Goal: Task Accomplishment & Management: Manage account settings

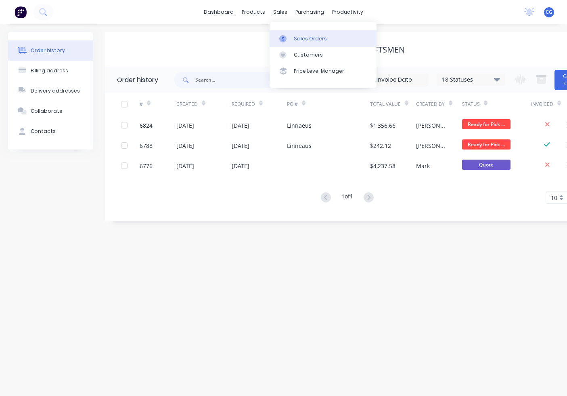
click at [281, 33] on link "Sales Orders" at bounding box center [323, 38] width 107 height 16
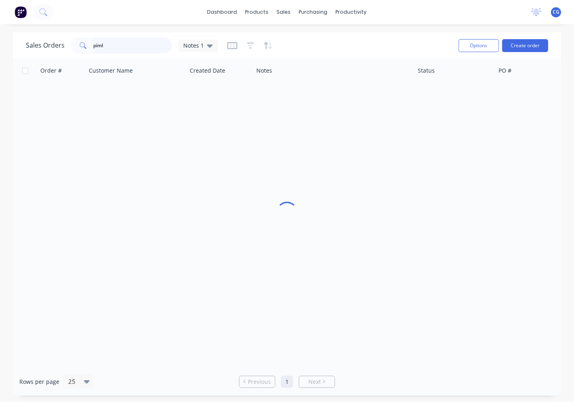
click at [128, 45] on input "piml" at bounding box center [133, 46] width 79 height 16
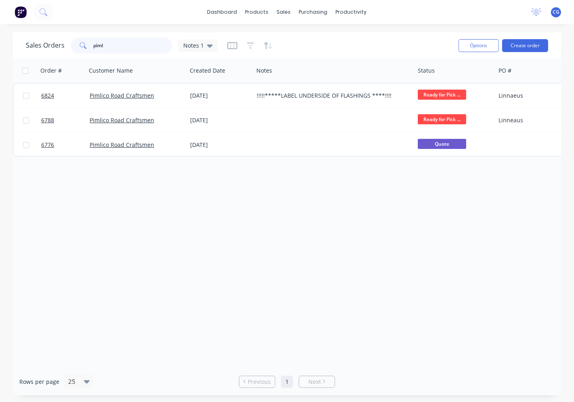
click at [128, 45] on input "piml" at bounding box center [133, 46] width 79 height 16
type input "s"
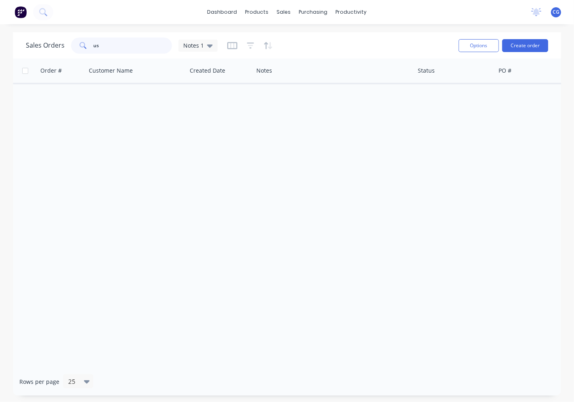
type input "u"
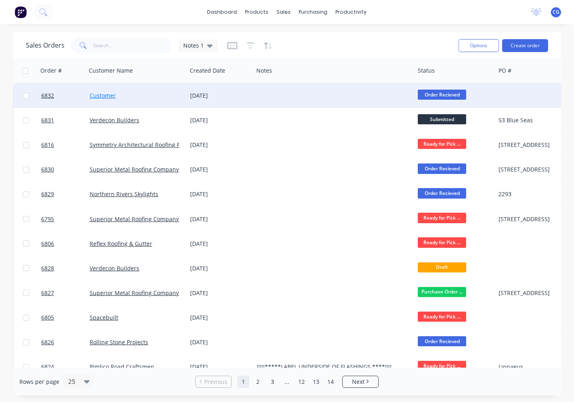
click at [111, 97] on link "Customer" at bounding box center [103, 96] width 26 height 8
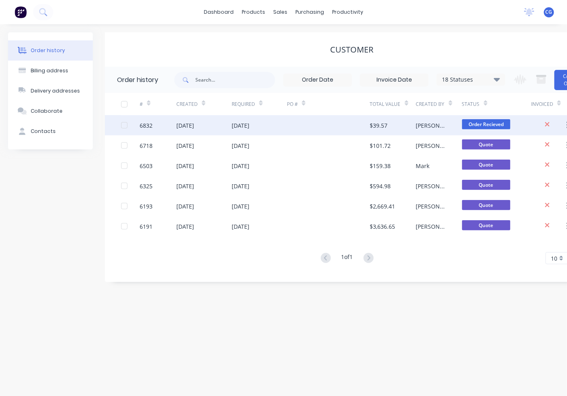
click at [304, 126] on div at bounding box center [328, 125] width 83 height 20
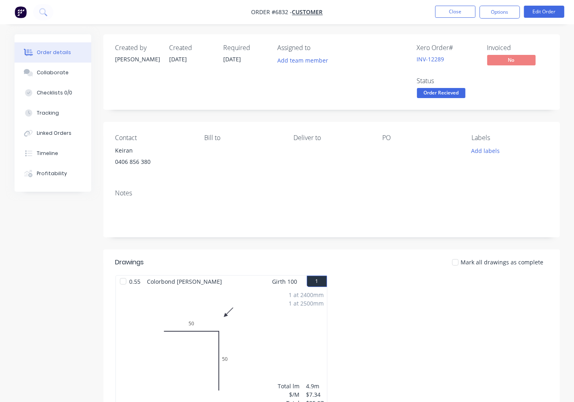
click at [441, 84] on div "Status" at bounding box center [447, 81] width 61 height 8
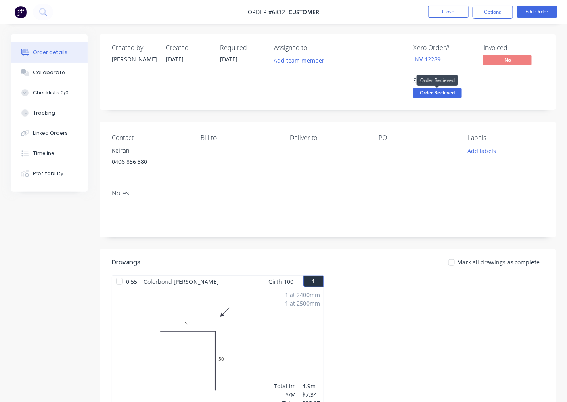
click at [441, 94] on span "Order Recieved" at bounding box center [437, 93] width 48 height 10
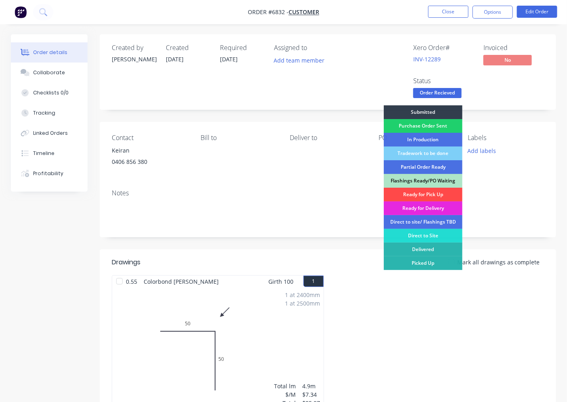
click at [442, 192] on div "Ready for Pick Up" at bounding box center [423, 195] width 79 height 14
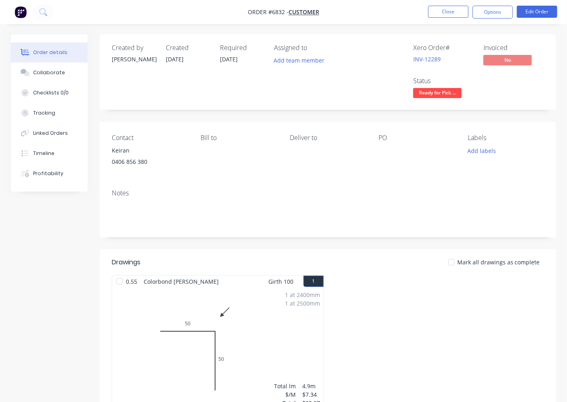
click at [445, 2] on nav "Order #6832 - Customer Close Options Edit Order" at bounding box center [283, 12] width 567 height 24
click at [441, 16] on button "Close" at bounding box center [448, 12] width 40 height 12
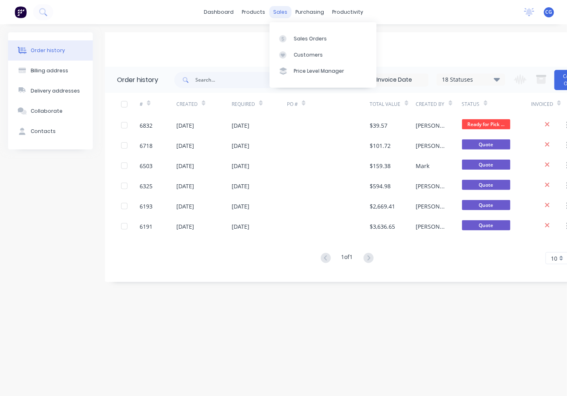
click at [285, 13] on div "sales" at bounding box center [280, 12] width 22 height 12
click at [285, 42] on icon at bounding box center [282, 38] width 7 height 7
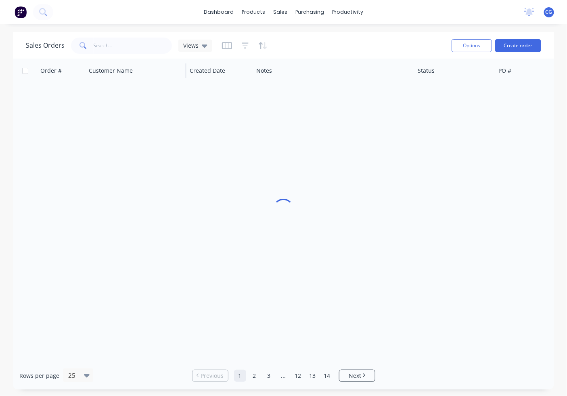
click at [245, 75] on button "button" at bounding box center [241, 71] width 12 height 12
click at [99, 42] on input "text" at bounding box center [133, 46] width 79 height 16
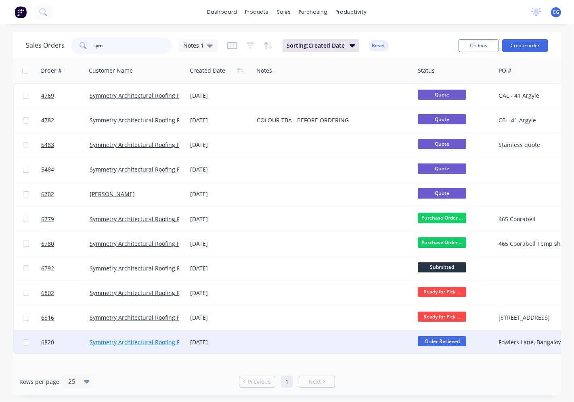
type input "sym"
click at [159, 341] on link "Symmetry Architectural Roofing Pty Ltd" at bounding box center [142, 342] width 105 height 8
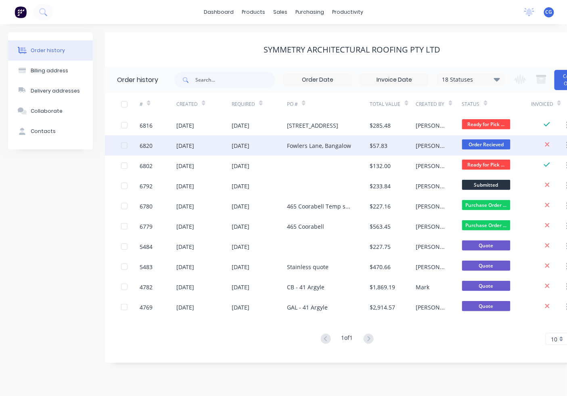
click at [388, 143] on div "$57.83" at bounding box center [393, 145] width 46 height 20
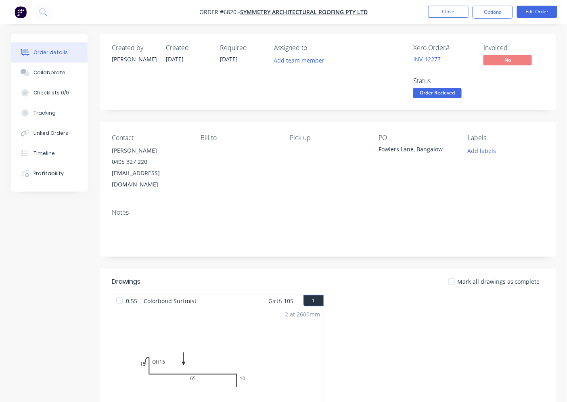
click at [457, 92] on span "Order Recieved" at bounding box center [437, 93] width 48 height 10
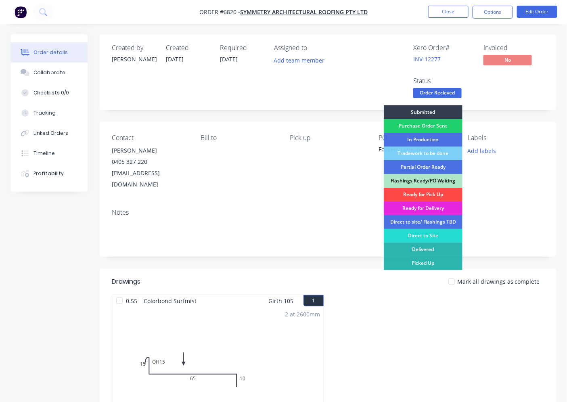
click at [447, 196] on div "Ready for Pick Up" at bounding box center [423, 195] width 79 height 14
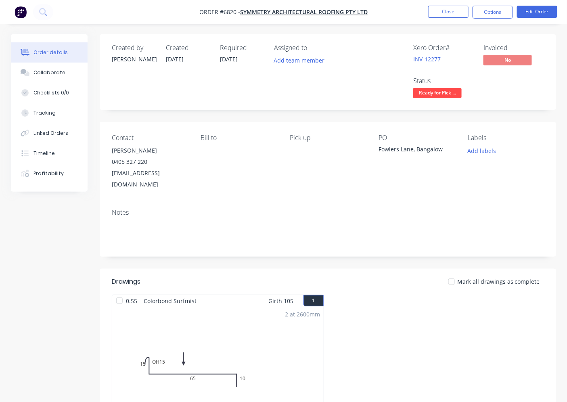
click at [456, 274] on div at bounding box center [452, 282] width 16 height 16
drag, startPoint x: 504, startPoint y: 15, endPoint x: 502, endPoint y: 19, distance: 4.2
click at [504, 15] on button "Options" at bounding box center [493, 12] width 40 height 13
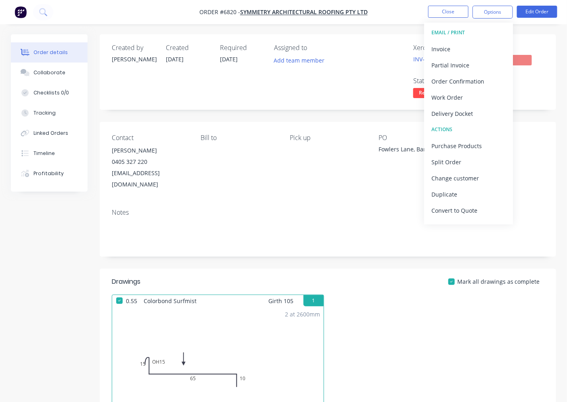
click at [480, 43] on div "Invoice" at bounding box center [469, 49] width 74 height 12
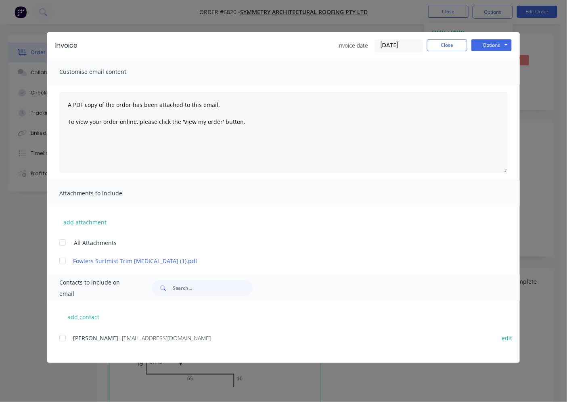
click at [73, 341] on span "[PERSON_NAME]" at bounding box center [95, 338] width 45 height 8
click at [63, 336] on div at bounding box center [63, 338] width 16 height 16
click at [497, 46] on button "Options" at bounding box center [492, 45] width 40 height 12
click at [494, 82] on button "Email" at bounding box center [498, 86] width 52 height 13
